Goal: Transaction & Acquisition: Purchase product/service

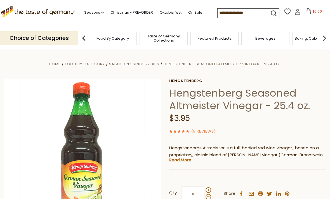
scroll to position [34, 0]
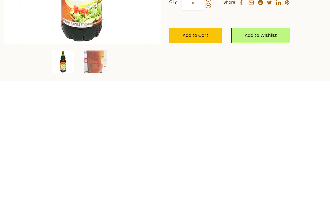
click at [99, 168] on img at bounding box center [95, 179] width 22 height 22
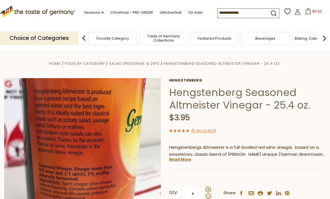
scroll to position [0, 0]
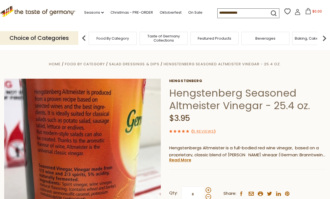
click at [34, 15] on icon ".st0{fill:#EDD300;} .st1{fill:#D33E21;}" at bounding box center [37, 11] width 75 height 11
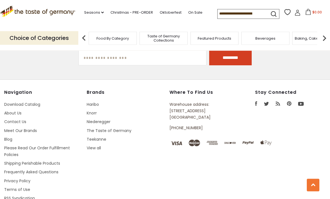
scroll to position [971, 0]
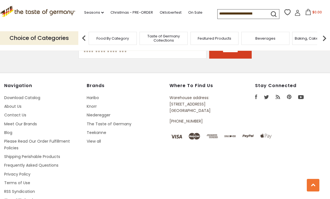
click at [59, 139] on link "Please Read Our Order Fulfillment Policies" at bounding box center [37, 145] width 66 height 12
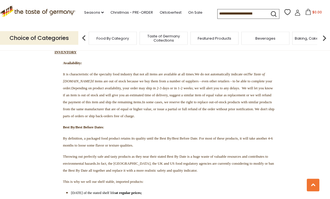
scroll to position [816, 0]
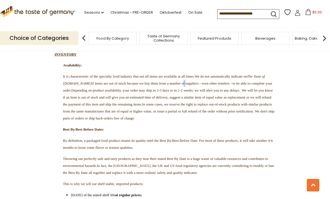
click at [17, 72] on section "CURRENT FULFILLMENT TIMES: Orders without Perishable Products: Your order shoul…" at bounding box center [165, 66] width 330 height 1566
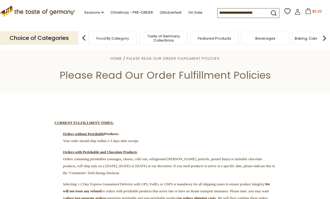
scroll to position [1, 0]
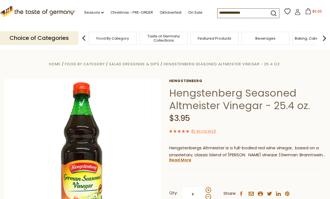
scroll to position [34, 0]
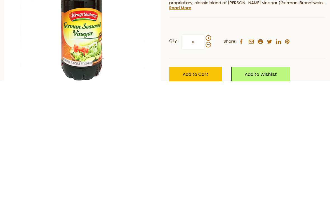
click at [205, 189] on span "Add to Cart" at bounding box center [195, 192] width 26 height 6
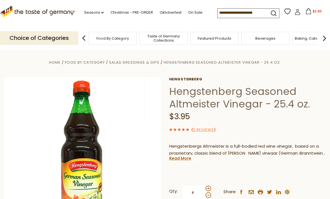
scroll to position [0, 0]
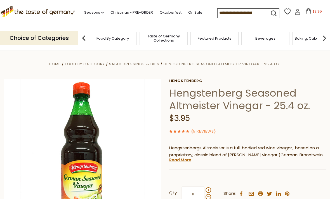
click at [198, 36] on span "Featured Products" at bounding box center [215, 38] width 34 height 4
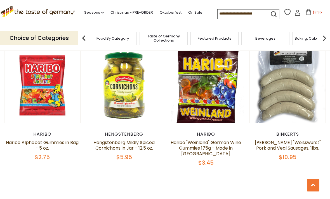
scroll to position [474, 0]
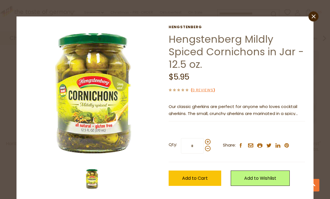
click at [193, 179] on span "Add to Cart" at bounding box center [195, 178] width 26 height 6
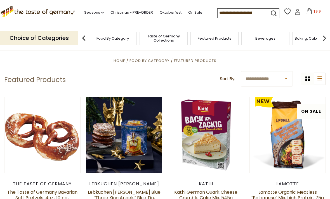
scroll to position [0, 0]
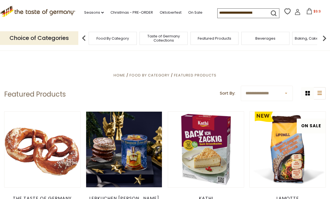
click at [87, 15] on link "Seasons dropdown_arrow" at bounding box center [94, 12] width 20 height 6
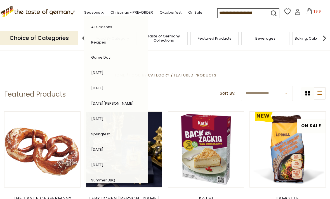
click at [91, 44] on link "Recipes" at bounding box center [98, 42] width 15 height 5
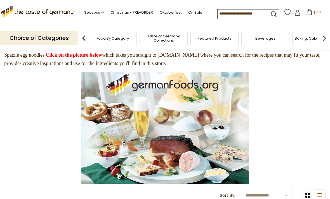
scroll to position [58, 0]
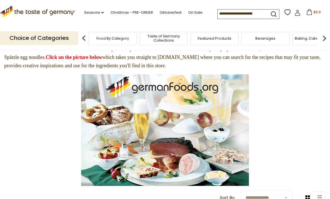
click at [180, 108] on img at bounding box center [165, 130] width 168 height 112
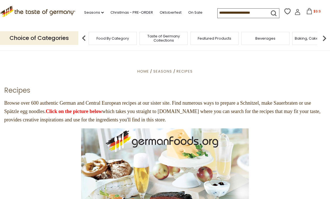
scroll to position [0, 0]
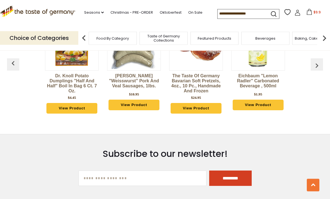
scroll to position [695, 0]
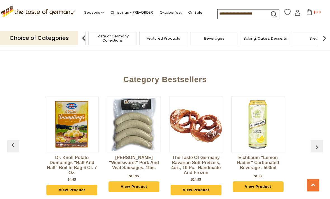
scroll to position [614, 0]
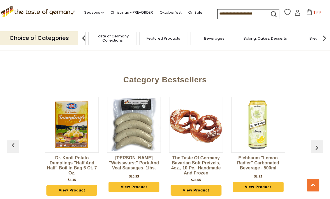
click at [57, 39] on p "Choice of Categories" at bounding box center [39, 38] width 78 height 14
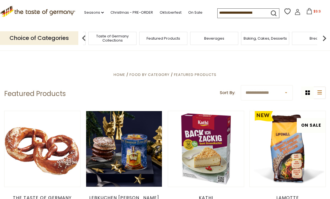
scroll to position [0, 0]
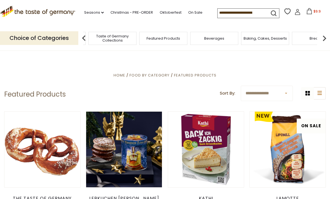
click at [29, 29] on div "Choice of Categories" at bounding box center [41, 38] width 82 height 25
click at [84, 36] on img at bounding box center [83, 38] width 11 height 11
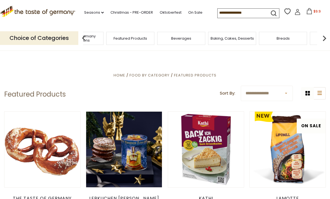
click at [105, 43] on div "Taste of Germany Collections" at bounding box center [79, 38] width 51 height 13
click at [83, 39] on img at bounding box center [83, 38] width 11 height 11
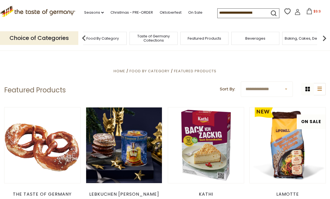
scroll to position [4, 0]
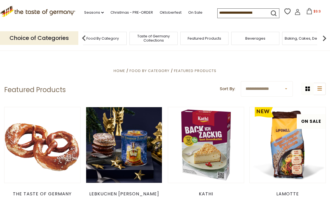
click at [23, 35] on p "Choice of Categories" at bounding box center [39, 38] width 78 height 14
click at [22, 36] on p "Choice of Categories" at bounding box center [39, 38] width 78 height 14
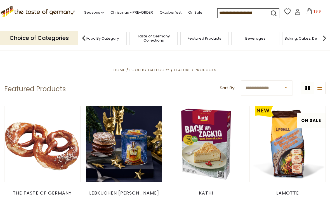
click at [151, 72] on span "Food By Category" at bounding box center [149, 69] width 40 height 5
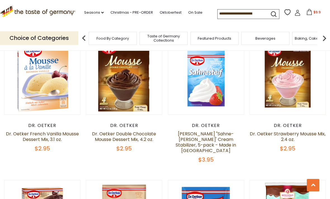
scroll to position [481, 0]
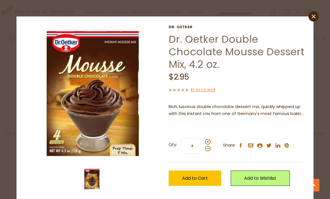
click at [197, 177] on span "Add to Cart" at bounding box center [195, 178] width 26 height 6
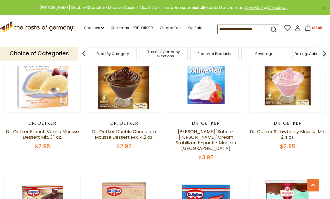
scroll to position [483, 0]
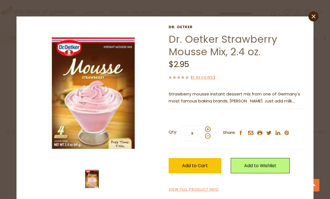
click at [199, 167] on span "Add to Cart" at bounding box center [195, 166] width 26 height 6
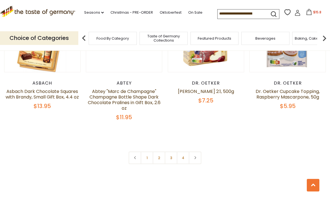
click at [199, 152] on link at bounding box center [195, 158] width 13 height 13
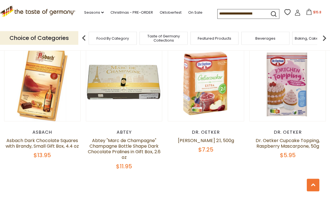
scroll to position [1149, 0]
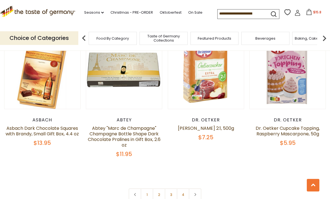
click at [200, 189] on link at bounding box center [195, 195] width 13 height 13
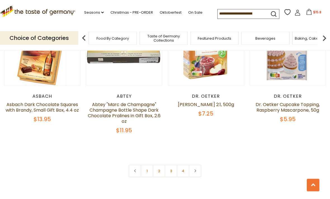
scroll to position [1185, 0]
click at [195, 165] on link at bounding box center [195, 171] width 13 height 13
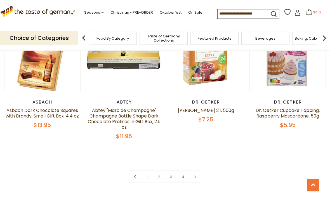
scroll to position [1179, 0]
click at [186, 171] on link "4" at bounding box center [183, 177] width 13 height 13
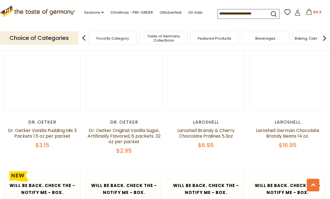
scroll to position [348, 0]
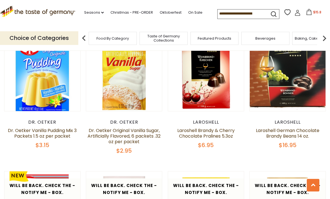
click at [181, 164] on div "Quick View Asbach Asbach Milk Chocolate Bottles with Brandy in Gift Box 8 pc. 3…" at bounding box center [164, 168] width 321 height 810
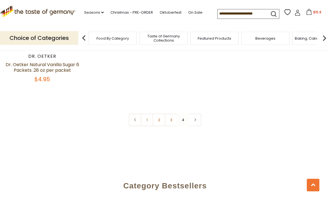
scroll to position [814, 0]
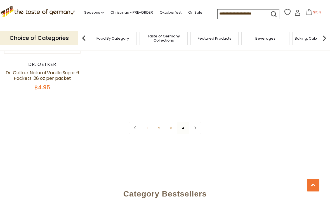
click at [173, 123] on link "3" at bounding box center [171, 128] width 13 height 13
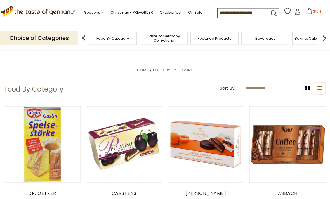
scroll to position [0, 0]
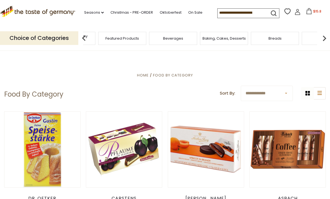
click at [94, 39] on span "Taste of Germany Collections" at bounding box center [71, 38] width 45 height 8
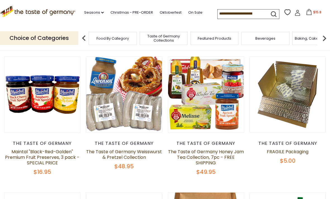
scroll to position [55, 0]
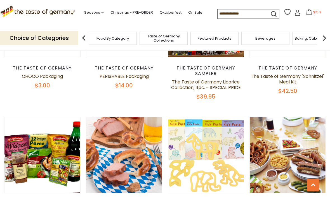
scroll to position [261, 0]
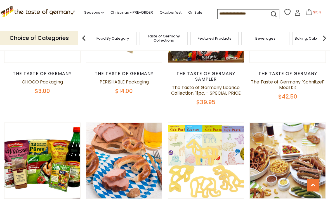
click at [213, 38] on span "Featured Products" at bounding box center [215, 38] width 34 height 4
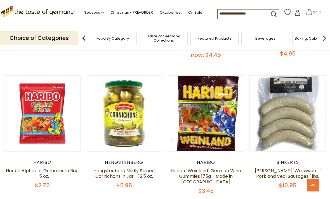
scroll to position [444, 0]
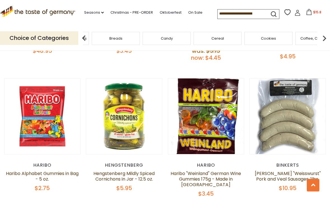
click at [140, 37] on div "Breads" at bounding box center [116, 38] width 48 height 13
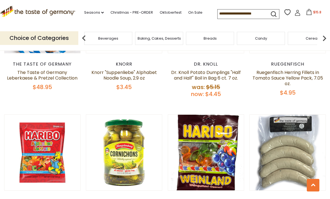
scroll to position [408, 0]
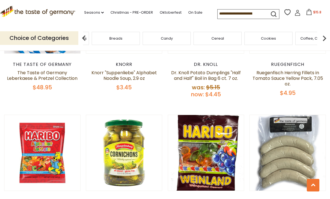
click at [87, 37] on span "Baking, Cakes, Desserts" at bounding box center [64, 38] width 43 height 4
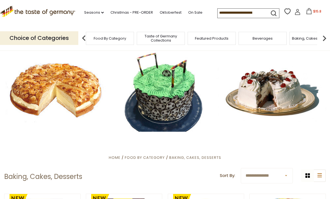
click at [255, 38] on span "Beverages" at bounding box center [262, 38] width 20 height 4
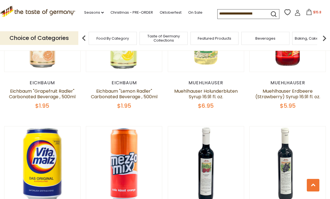
scroll to position [464, 0]
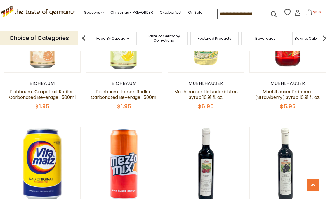
click at [303, 38] on span "Baking, Cakes, Desserts" at bounding box center [315, 38] width 43 height 4
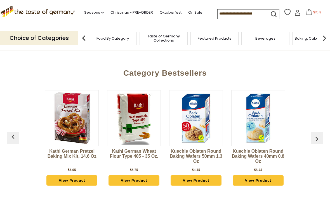
scroll to position [193, 0]
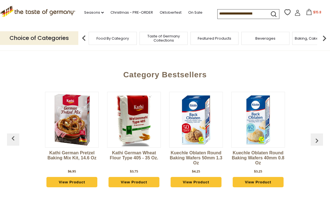
click at [319, 142] on img "button" at bounding box center [316, 140] width 9 height 9
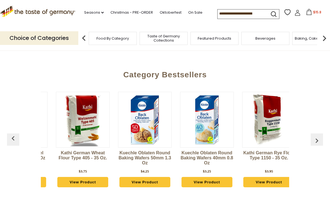
scroll to position [0, 62]
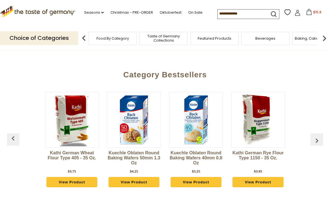
click at [316, 140] on img "button" at bounding box center [316, 140] width 9 height 9
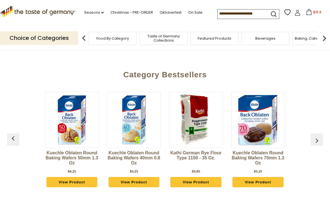
click at [318, 143] on img "button" at bounding box center [316, 140] width 9 height 9
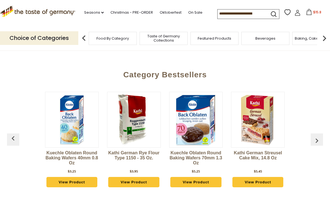
click at [317, 141] on img "button" at bounding box center [316, 140] width 9 height 9
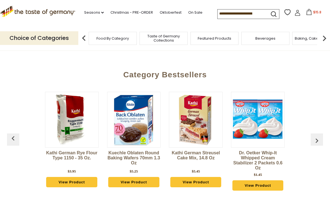
click at [318, 140] on img "button" at bounding box center [316, 140] width 9 height 9
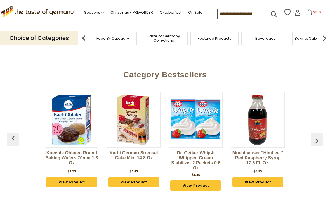
click at [318, 140] on img "button" at bounding box center [316, 140] width 9 height 9
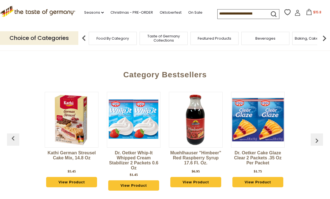
click at [317, 140] on img "button" at bounding box center [316, 140] width 9 height 9
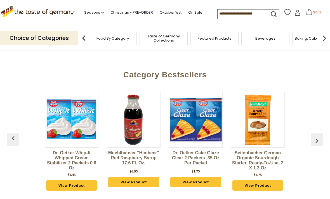
click at [316, 140] on img "button" at bounding box center [316, 140] width 9 height 9
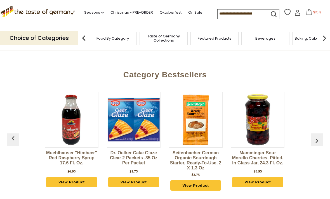
click at [316, 139] on img "button" at bounding box center [316, 140] width 9 height 9
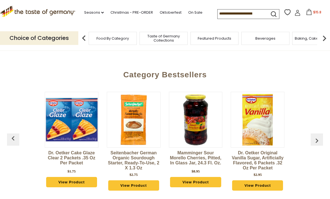
click at [316, 138] on img "button" at bounding box center [316, 140] width 9 height 9
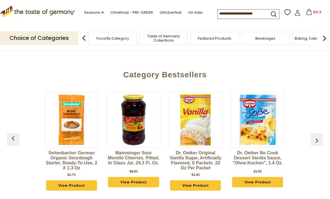
click at [315, 138] on img "button" at bounding box center [316, 140] width 9 height 9
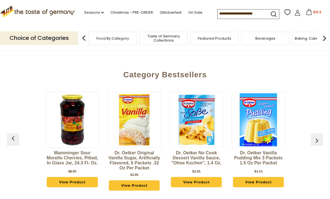
scroll to position [0, 682]
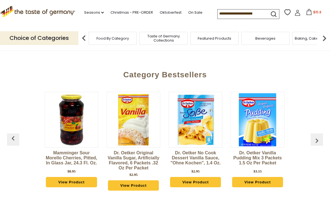
click at [315, 138] on img "button" at bounding box center [316, 140] width 9 height 9
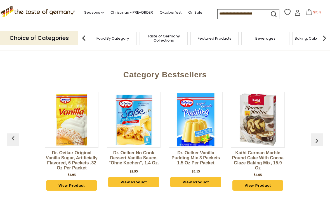
click at [313, 135] on button "button" at bounding box center [316, 140] width 12 height 12
click at [318, 134] on button "button" at bounding box center [316, 140] width 12 height 12
click at [316, 138] on img "button" at bounding box center [316, 140] width 9 height 9
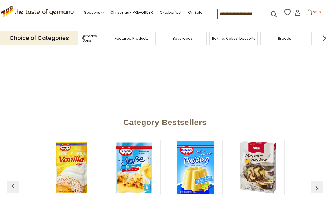
scroll to position [143, 0]
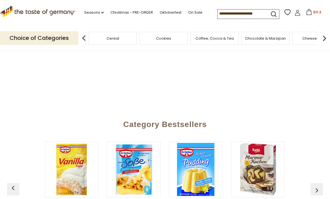
click at [137, 38] on div "Cereal" at bounding box center [113, 38] width 48 height 13
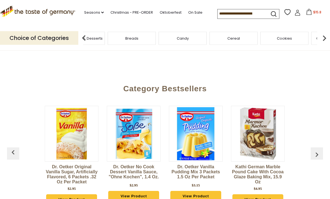
scroll to position [179, 0]
click at [177, 36] on span "Candy" at bounding box center [183, 38] width 12 height 4
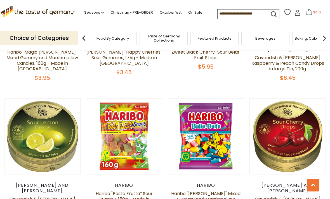
scroll to position [781, 0]
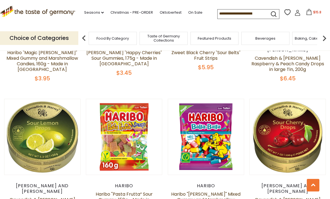
click at [291, 46] on button "Quick View" at bounding box center [287, 39] width 38 height 13
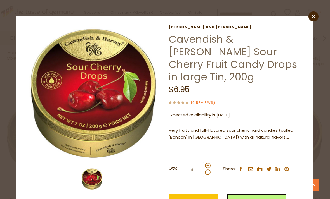
click at [312, 18] on icon "close" at bounding box center [313, 17] width 4 height 4
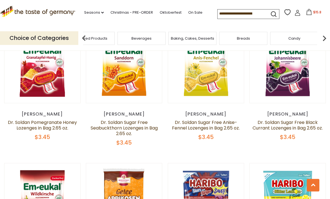
scroll to position [303, 0]
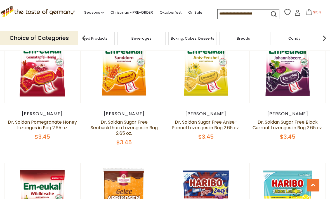
click at [240, 36] on span "Breads" at bounding box center [243, 38] width 13 height 4
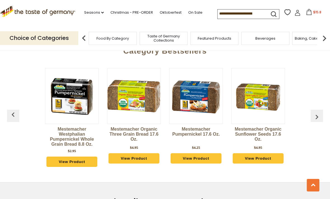
scroll to position [216, 0]
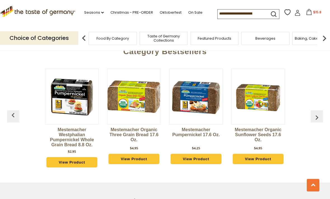
click at [320, 114] on img "button" at bounding box center [316, 117] width 9 height 9
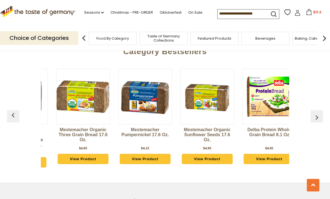
scroll to position [0, 62]
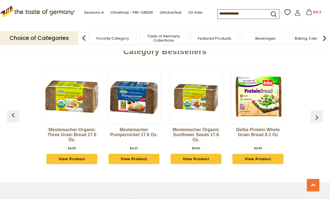
click at [319, 117] on img "button" at bounding box center [316, 117] width 9 height 9
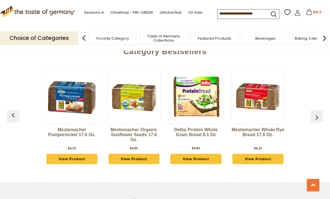
click at [320, 117] on img "button" at bounding box center [316, 117] width 9 height 9
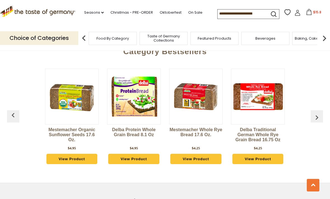
click at [318, 116] on img "button" at bounding box center [316, 117] width 9 height 9
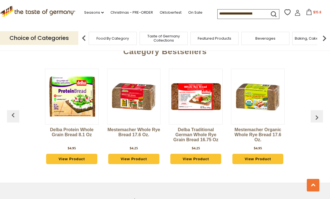
click at [320, 117] on img "button" at bounding box center [316, 117] width 9 height 9
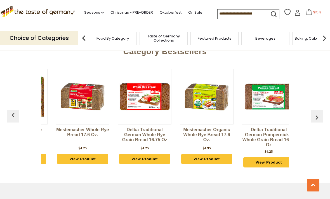
scroll to position [0, 310]
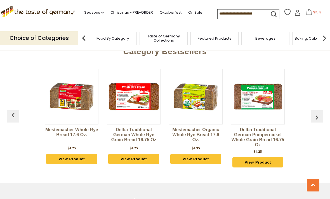
click at [317, 117] on img "button" at bounding box center [316, 117] width 9 height 9
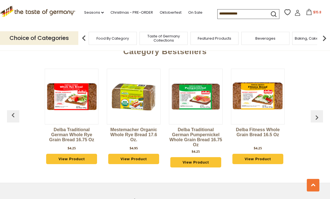
click at [318, 115] on img "button" at bounding box center [316, 117] width 9 height 9
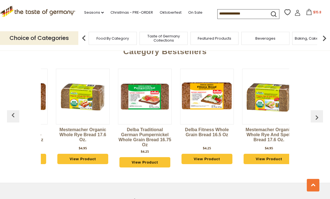
scroll to position [0, 434]
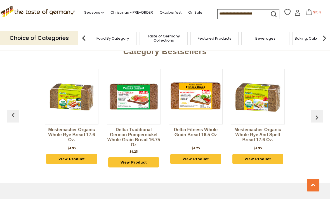
click at [318, 114] on img "button" at bounding box center [316, 117] width 9 height 9
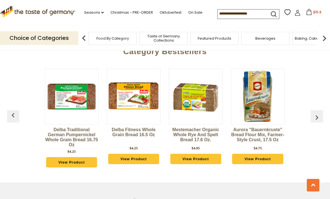
click at [319, 113] on img "button" at bounding box center [316, 117] width 9 height 9
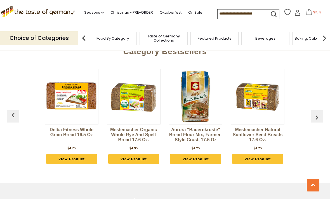
click at [319, 115] on img "button" at bounding box center [316, 117] width 9 height 9
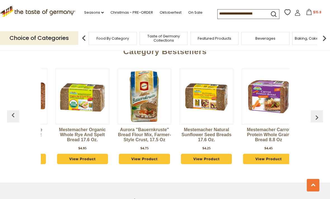
scroll to position [0, 620]
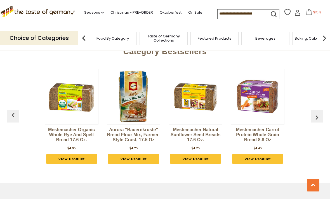
click at [318, 115] on img "button" at bounding box center [316, 117] width 9 height 9
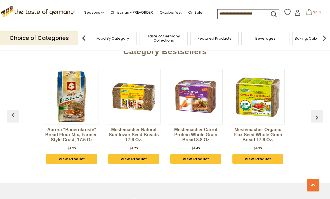
scroll to position [0, 682]
click at [318, 117] on img "button" at bounding box center [316, 117] width 9 height 9
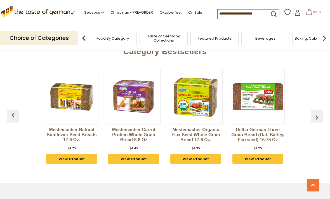
click at [318, 115] on img "button" at bounding box center [316, 117] width 9 height 9
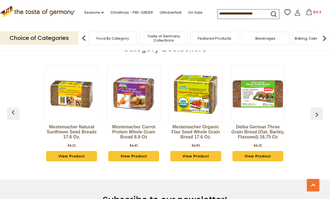
scroll to position [219, 0]
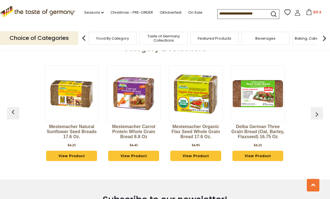
click at [7, 105] on div "Category Bestsellers Mestemacher Westphalian Pumpernickel Whole Grain Bread 8.8…" at bounding box center [165, 105] width 330 height 139
click at [9, 111] on img "button" at bounding box center [13, 112] width 9 height 9
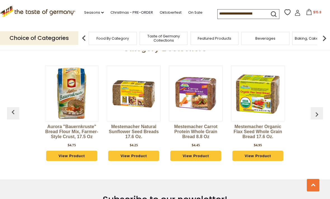
click at [9, 109] on img "button" at bounding box center [13, 112] width 9 height 9
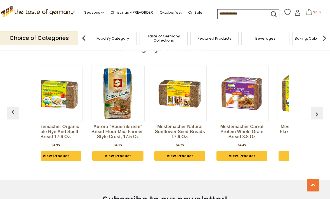
scroll to position [0, 620]
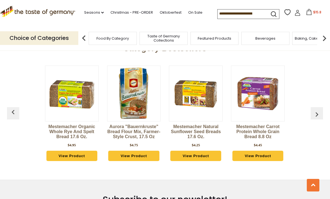
click at [138, 156] on link "View Product" at bounding box center [133, 156] width 51 height 11
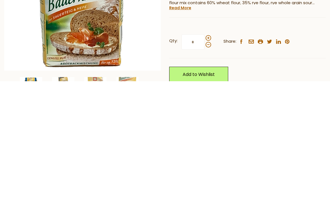
scroll to position [47, 0]
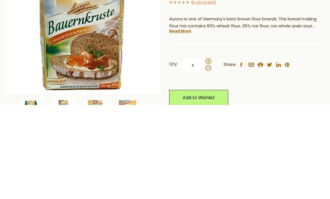
click at [184, 123] on link "Read More" at bounding box center [180, 126] width 22 height 6
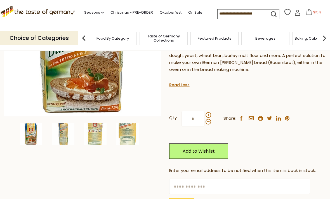
scroll to position [119, 0]
click at [99, 134] on img at bounding box center [95, 134] width 22 height 22
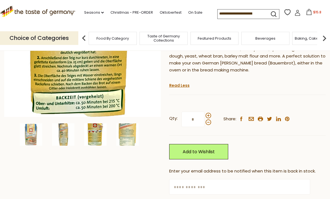
scroll to position [116, 0]
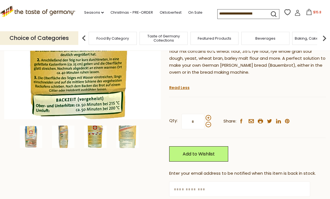
click at [129, 135] on img at bounding box center [127, 137] width 22 height 22
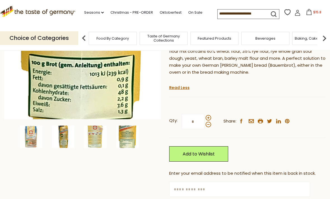
click at [68, 141] on img at bounding box center [63, 137] width 22 height 22
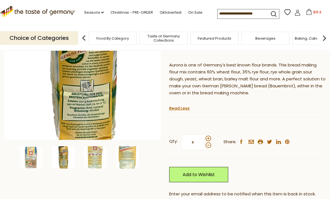
scroll to position [98, 0]
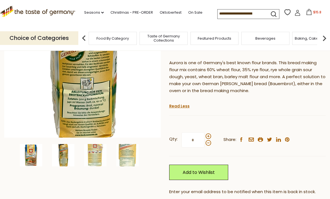
click at [34, 159] on img at bounding box center [31, 155] width 22 height 22
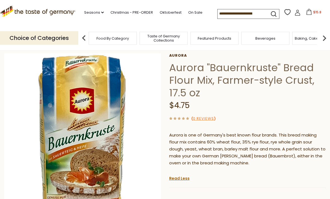
scroll to position [0, 0]
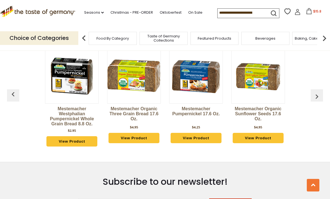
click at [13, 94] on img "button" at bounding box center [13, 94] width 9 height 9
click at [9, 95] on img "button" at bounding box center [13, 94] width 9 height 9
click at [142, 137] on link "View Product" at bounding box center [133, 138] width 51 height 11
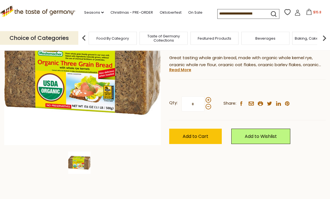
scroll to position [92, 0]
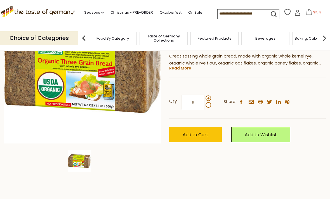
click at [198, 132] on span "Add to Cart" at bounding box center [195, 135] width 26 height 6
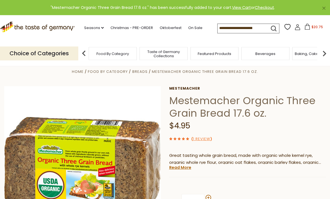
scroll to position [0, 0]
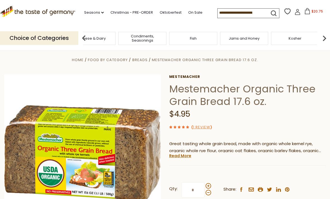
scroll to position [4, 0]
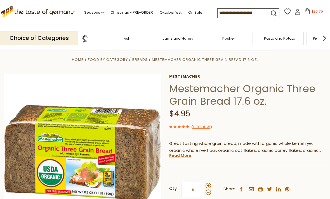
click at [205, 38] on div "Kosher" at bounding box center [229, 38] width 48 height 13
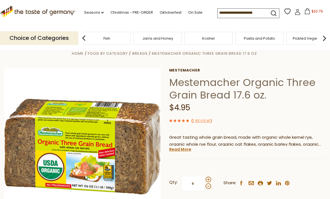
click at [156, 39] on span "Jams and Honey" at bounding box center [157, 38] width 31 height 4
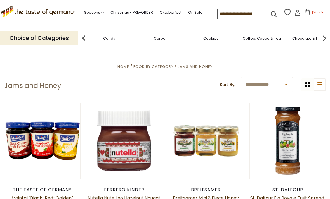
scroll to position [92, 0]
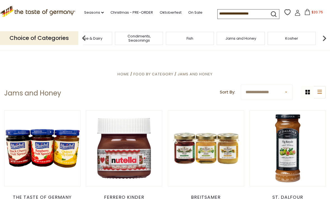
scroll to position [79, 0]
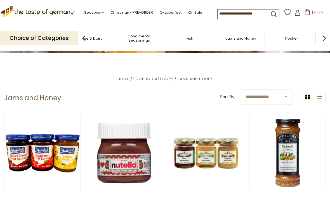
click at [146, 38] on span "Condiments, Seasonings" at bounding box center [139, 38] width 45 height 8
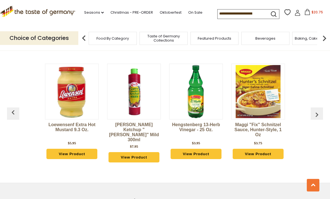
scroll to position [221, 0]
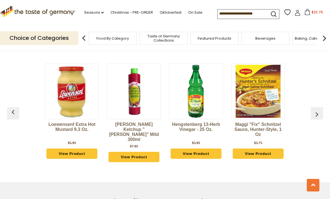
click at [318, 110] on img "button" at bounding box center [316, 114] width 9 height 9
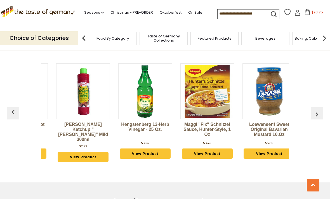
scroll to position [0, 62]
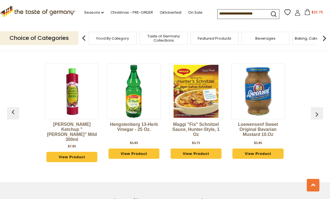
click at [317, 110] on img "button" at bounding box center [316, 114] width 9 height 9
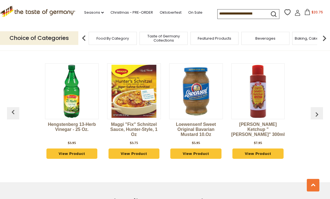
click at [318, 110] on img "button" at bounding box center [316, 114] width 9 height 9
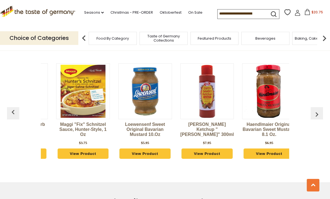
scroll to position [0, 186]
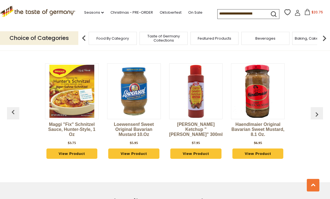
click at [319, 110] on img "button" at bounding box center [316, 114] width 9 height 9
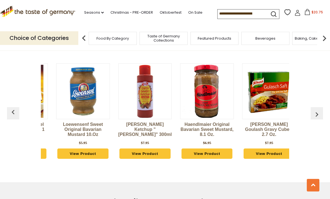
scroll to position [0, 248]
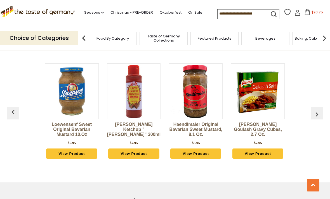
click at [318, 107] on button "button" at bounding box center [316, 113] width 12 height 12
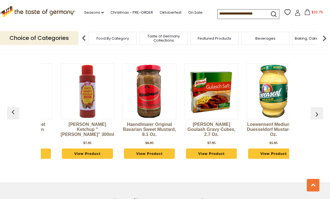
scroll to position [0, 310]
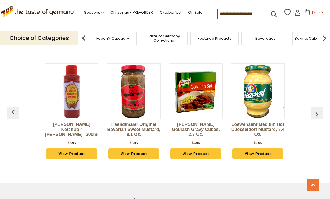
click at [320, 110] on img "button" at bounding box center [316, 114] width 9 height 9
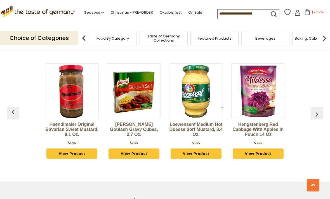
scroll to position [0, 372]
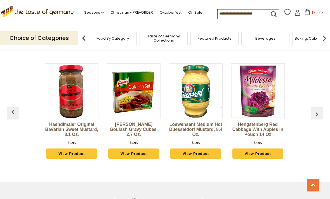
click at [318, 110] on img "button" at bounding box center [316, 114] width 9 height 9
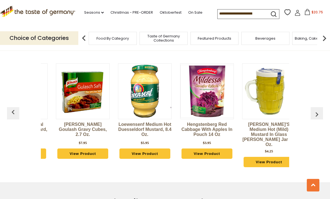
scroll to position [0, 434]
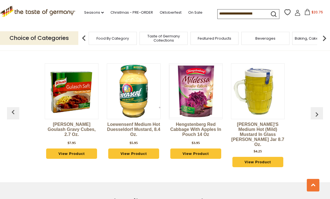
click at [315, 110] on img "button" at bounding box center [316, 114] width 9 height 9
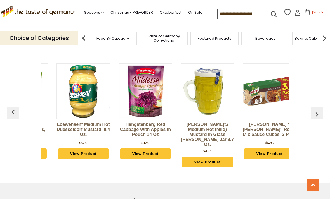
scroll to position [0, 496]
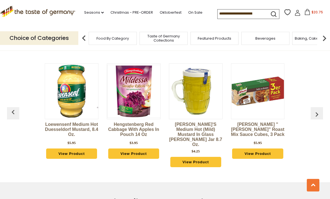
click at [317, 107] on button "button" at bounding box center [316, 113] width 12 height 12
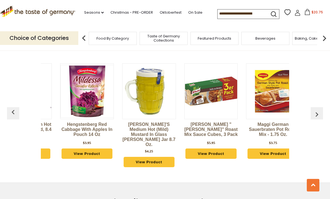
scroll to position [0, 558]
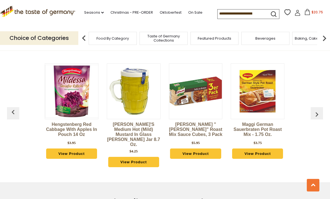
click at [320, 110] on img "button" at bounding box center [316, 114] width 9 height 9
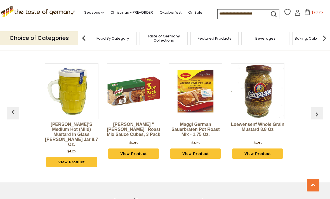
click at [319, 110] on img "button" at bounding box center [316, 114] width 9 height 9
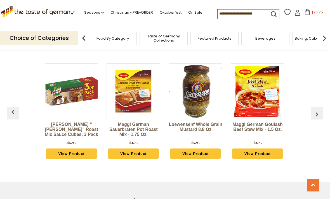
click at [319, 110] on img "button" at bounding box center [316, 114] width 9 height 9
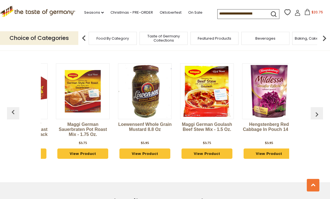
scroll to position [0, 744]
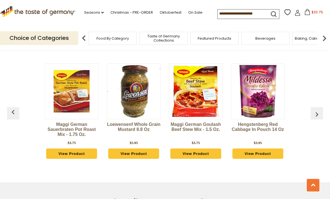
click at [318, 110] on img "button" at bounding box center [316, 114] width 9 height 9
click at [320, 110] on img "button" at bounding box center [316, 114] width 9 height 9
click at [319, 110] on img "button" at bounding box center [316, 114] width 9 height 9
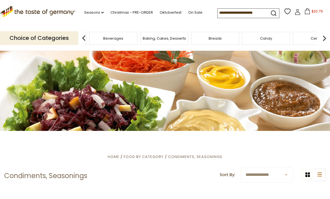
scroll to position [0, 0]
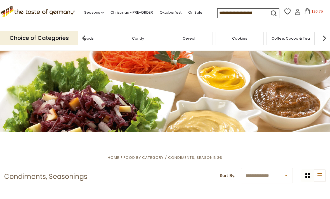
click at [294, 36] on span "Coffee, Cocoa & Tea" at bounding box center [290, 38] width 38 height 4
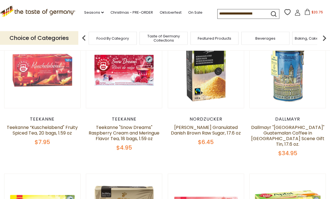
scroll to position [162, 0]
click at [250, 70] on img at bounding box center [287, 70] width 76 height 76
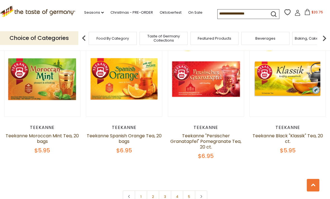
scroll to position [1216, 0]
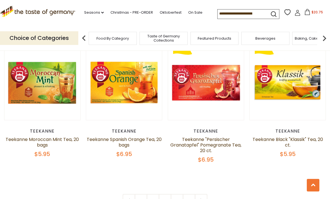
click at [294, 36] on span "Baking, Cakes, Desserts" at bounding box center [315, 38] width 43 height 4
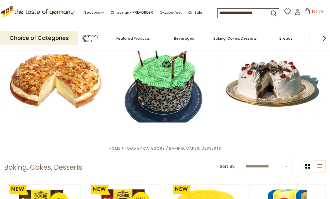
scroll to position [9, 0]
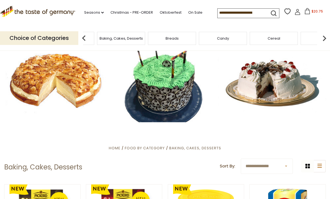
click at [94, 37] on div "Beverages" at bounding box center [70, 38] width 48 height 13
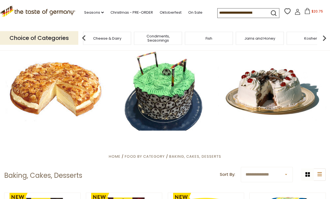
scroll to position [0, 0]
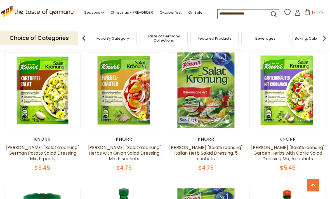
scroll to position [870, 0]
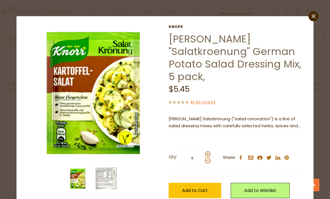
scroll to position [934, 0]
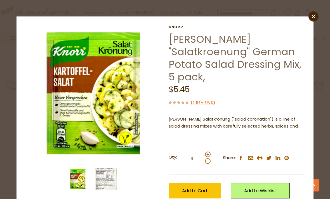
click at [103, 178] on img at bounding box center [106, 179] width 22 height 22
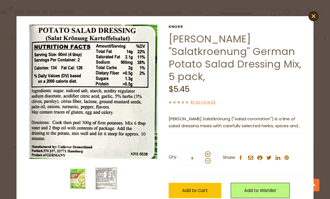
scroll to position [1006, 0]
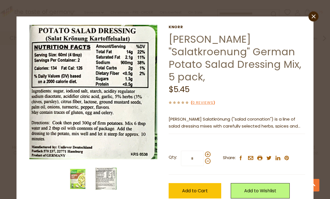
click at [315, 18] on icon at bounding box center [313, 17] width 4 height 4
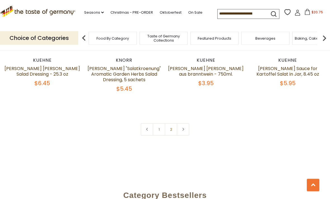
scroll to position [1221, 0]
click at [173, 123] on link "2" at bounding box center [171, 129] width 13 height 13
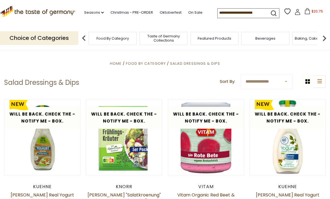
scroll to position [0, 0]
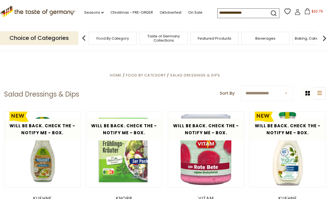
click at [301, 11] on button "$20.75" at bounding box center [313, 12] width 24 height 8
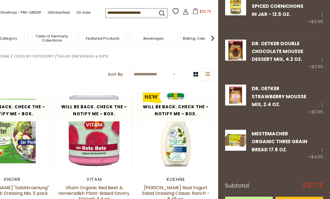
scroll to position [18, 0]
